Goal: Check status: Check status

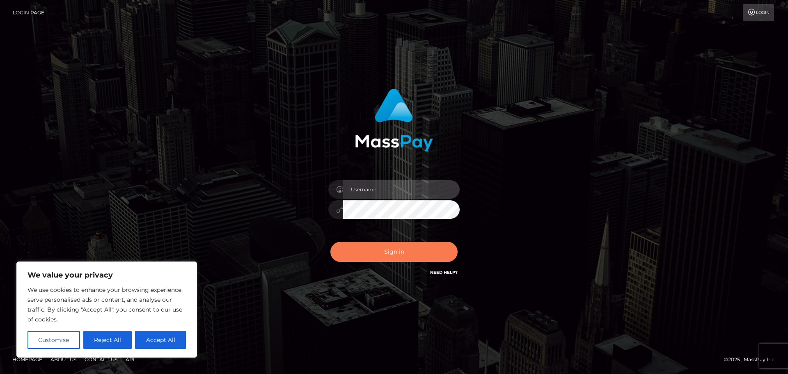
type input "[PERSON_NAME]"
click at [395, 248] on button "Sign in" at bounding box center [393, 252] width 127 height 20
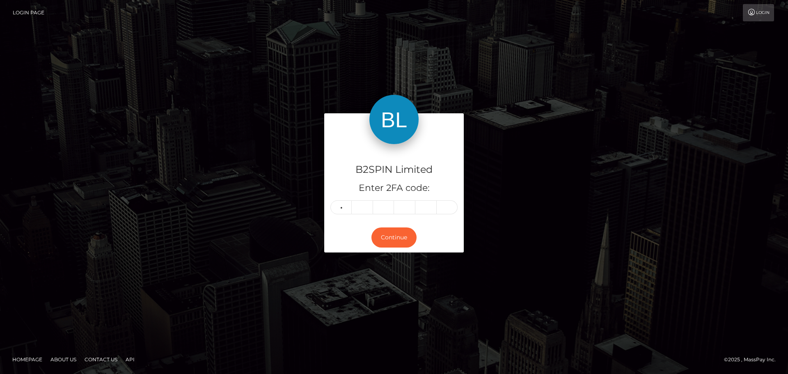
type input "0"
type input "2"
type input "3"
type input "5"
type input "3"
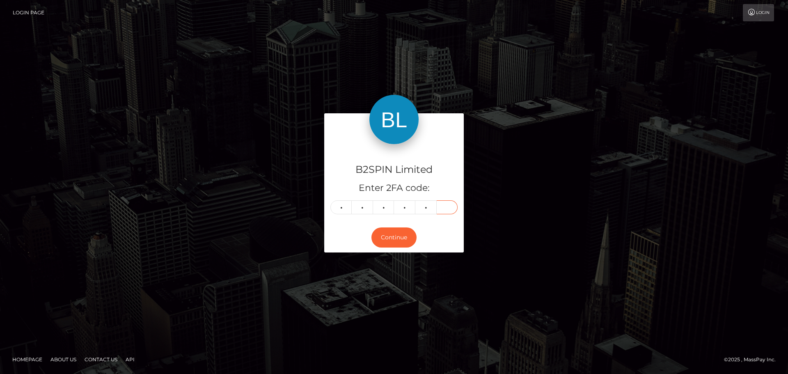
type input "8"
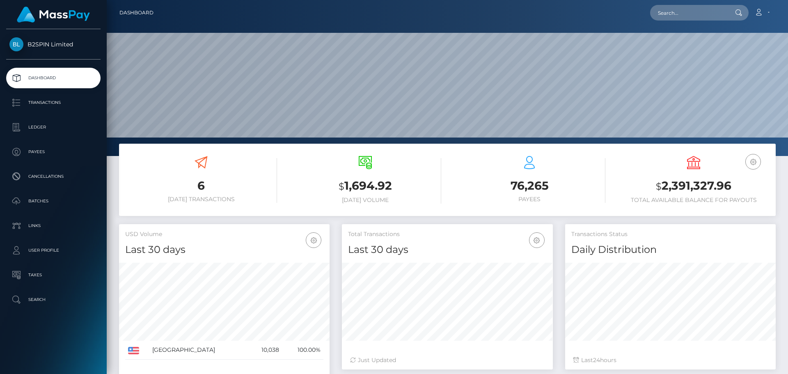
scroll to position [146, 211]
click at [689, 13] on input "text" at bounding box center [688, 13] width 77 height 16
paste input "3054663"
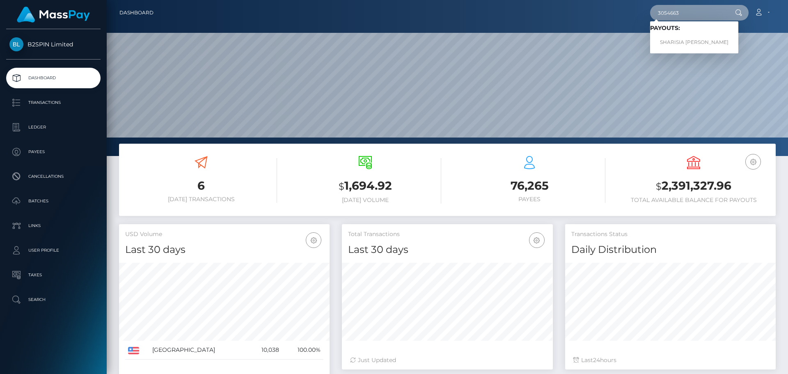
type input "3054663"
click at [684, 32] on span "Payouts: SHARISIA ARTERIA JONES" at bounding box center [694, 37] width 88 height 25
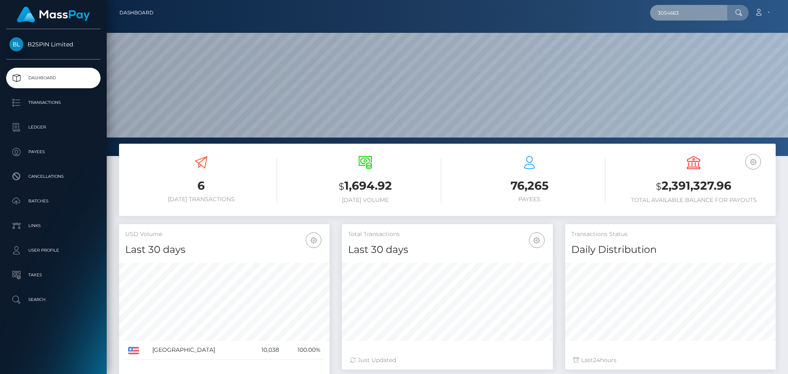
click at [671, 13] on input "3054663" at bounding box center [688, 13] width 77 height 16
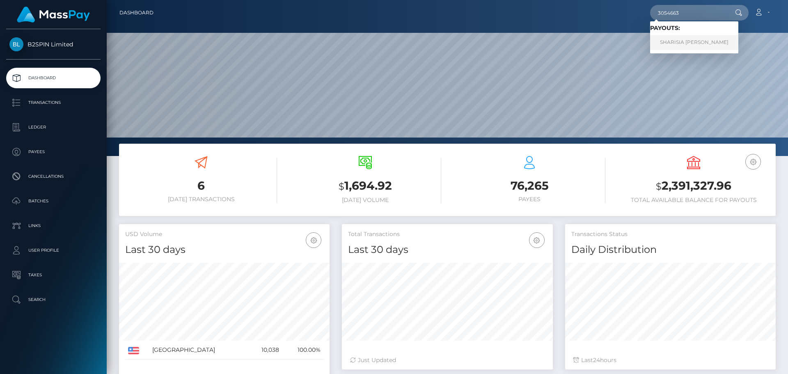
click at [677, 37] on link "SHARISIA ARTERIA JONES" at bounding box center [694, 42] width 88 height 15
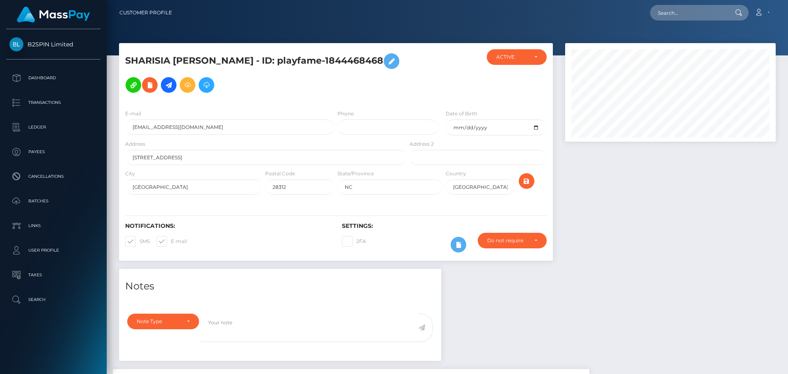
scroll to position [99, 211]
click at [649, 210] on div at bounding box center [670, 156] width 223 height 226
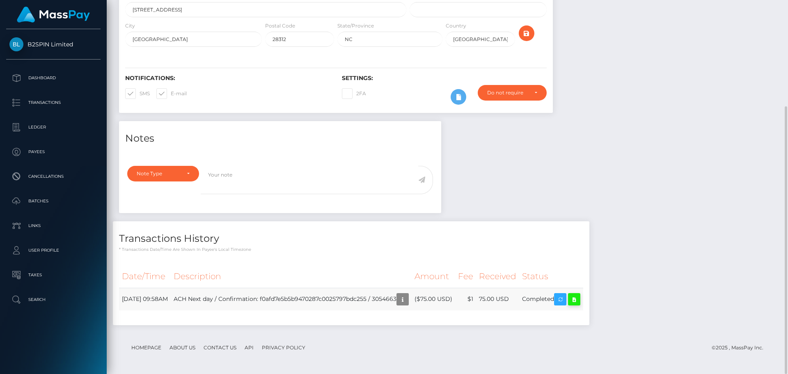
click at [580, 302] on link at bounding box center [574, 299] width 12 height 12
